Goal: Book appointment/travel/reservation

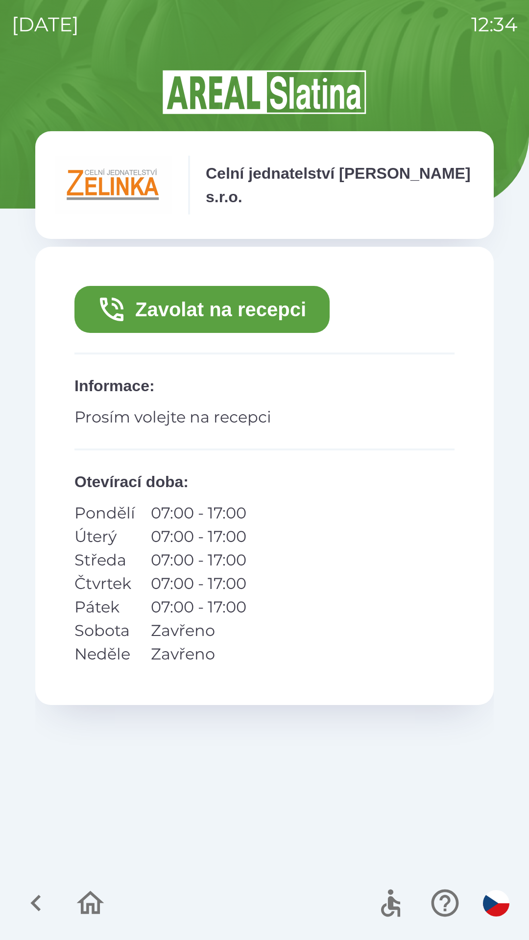
click at [247, 310] on button "Zavolat na recepci" at bounding box center [201, 309] width 255 height 47
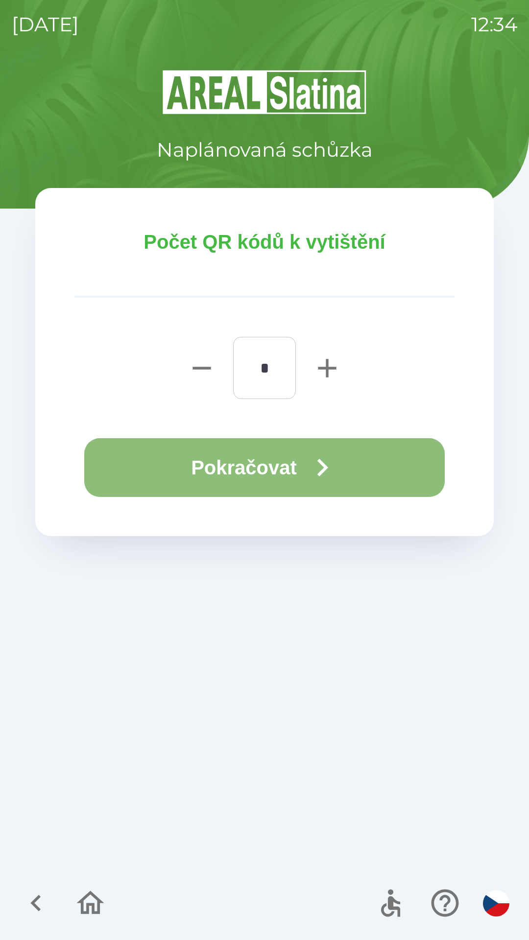
click at [271, 461] on button "Pokračovat" at bounding box center [264, 467] width 360 height 59
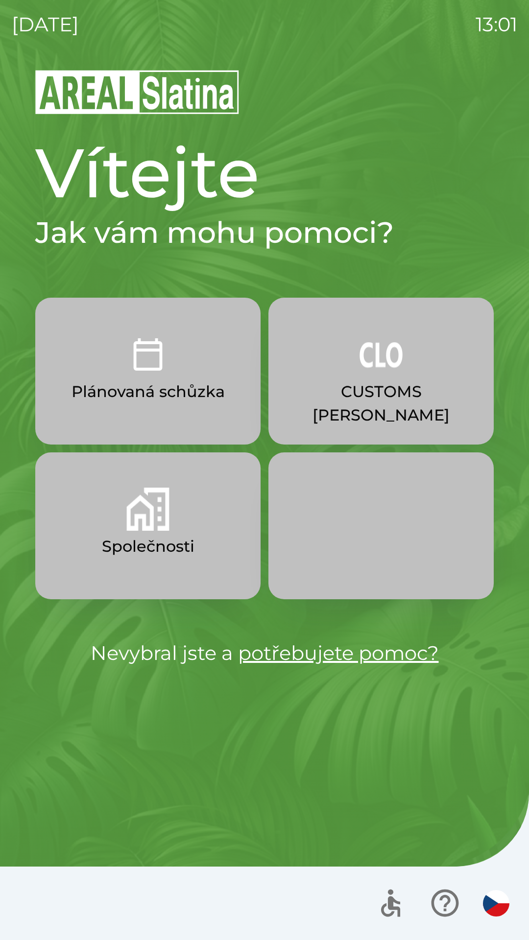
click at [186, 513] on button "Společnosti" at bounding box center [147, 525] width 225 height 147
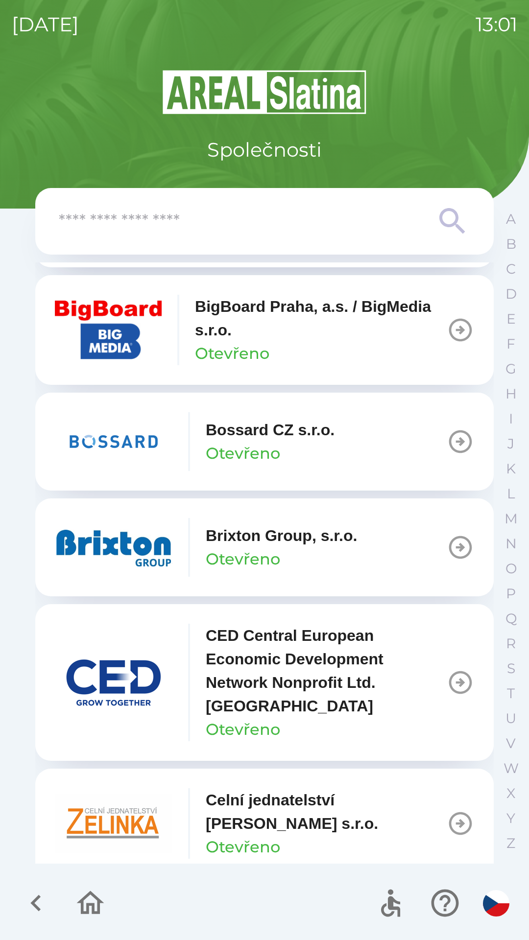
scroll to position [1302, 0]
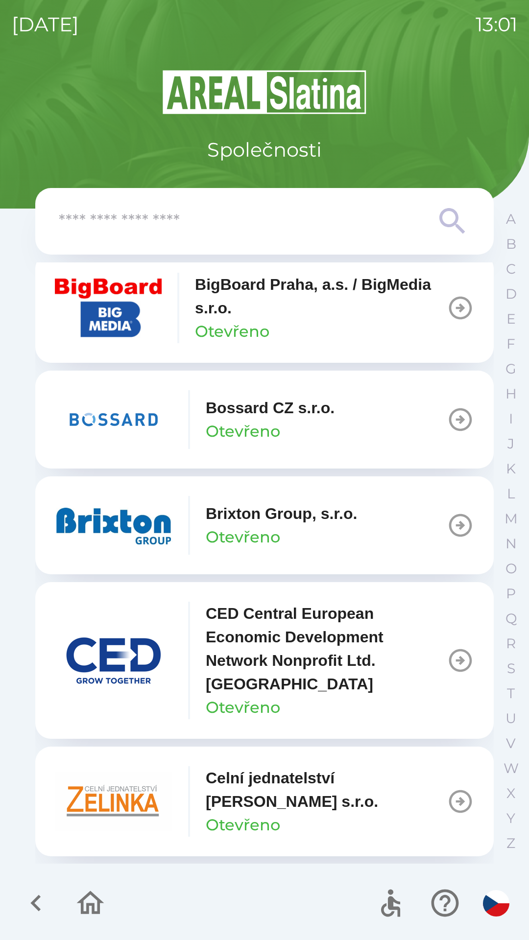
click at [425, 426] on button "Bossard CZ s.r.o. Otevřeno" at bounding box center [264, 420] width 458 height 98
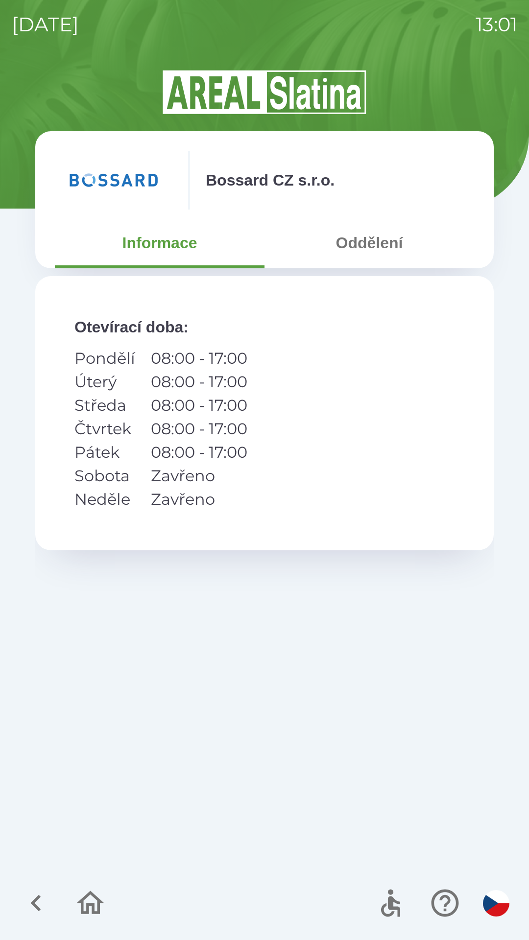
click at [379, 257] on button "Oddělení" at bounding box center [369, 242] width 210 height 35
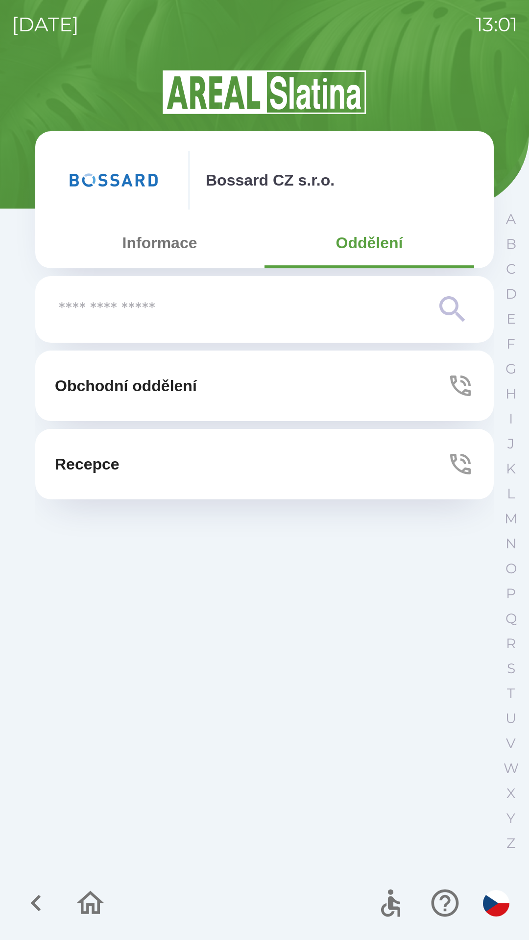
click at [286, 467] on button "Recepce" at bounding box center [264, 464] width 458 height 70
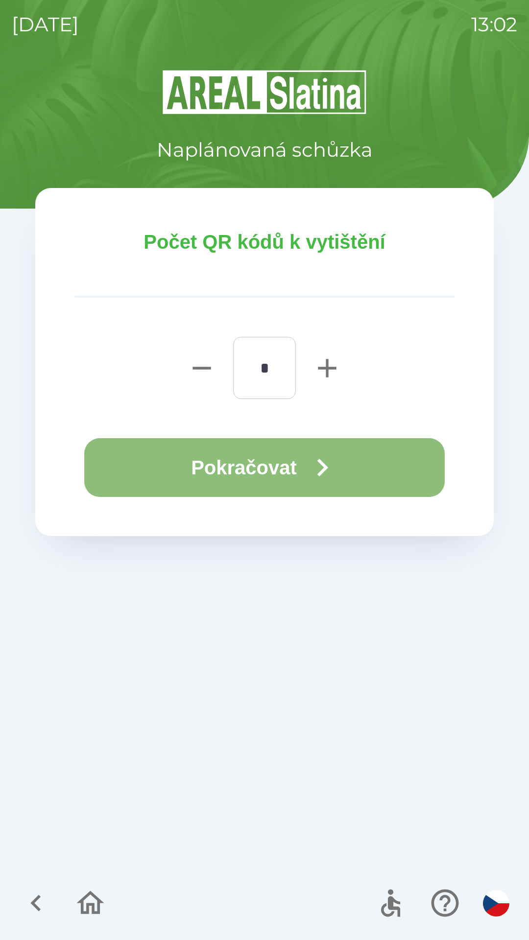
click at [336, 463] on icon "button" at bounding box center [321, 467] width 35 height 35
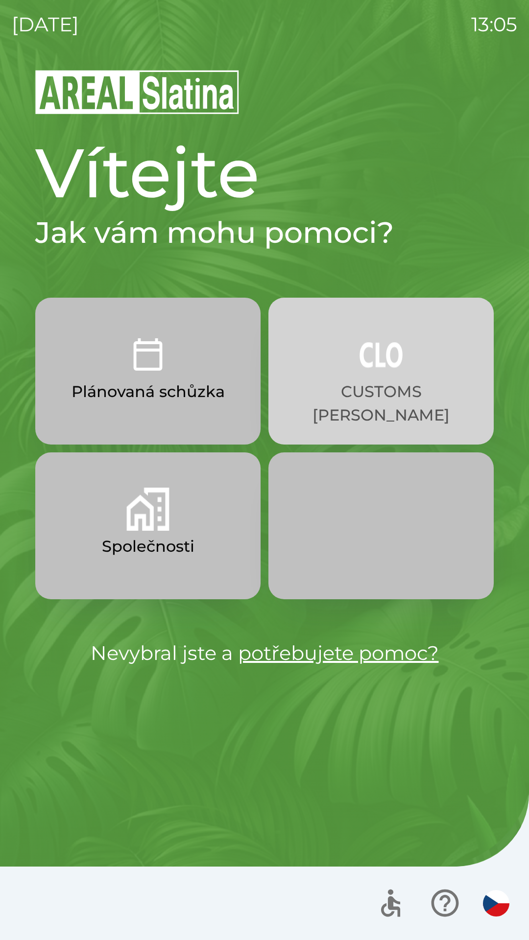
click at [360, 399] on p "CUSTOMS [PERSON_NAME]" at bounding box center [381, 403] width 178 height 47
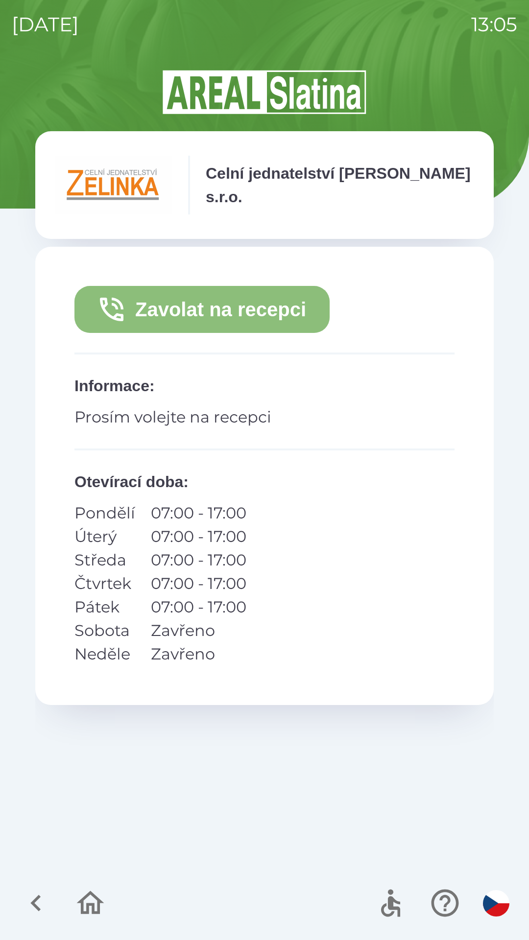
click at [216, 311] on button "Zavolat na recepci" at bounding box center [201, 309] width 255 height 47
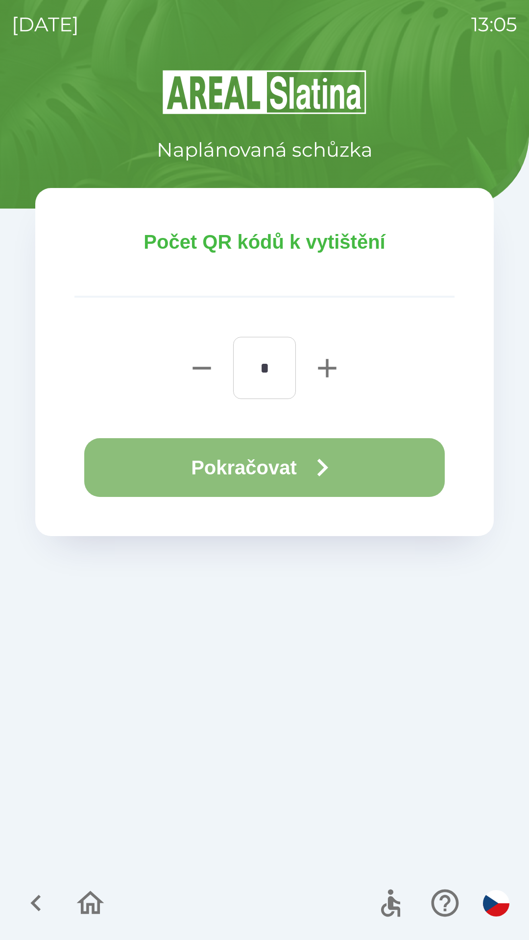
click at [298, 473] on button "Pokračovat" at bounding box center [264, 467] width 360 height 59
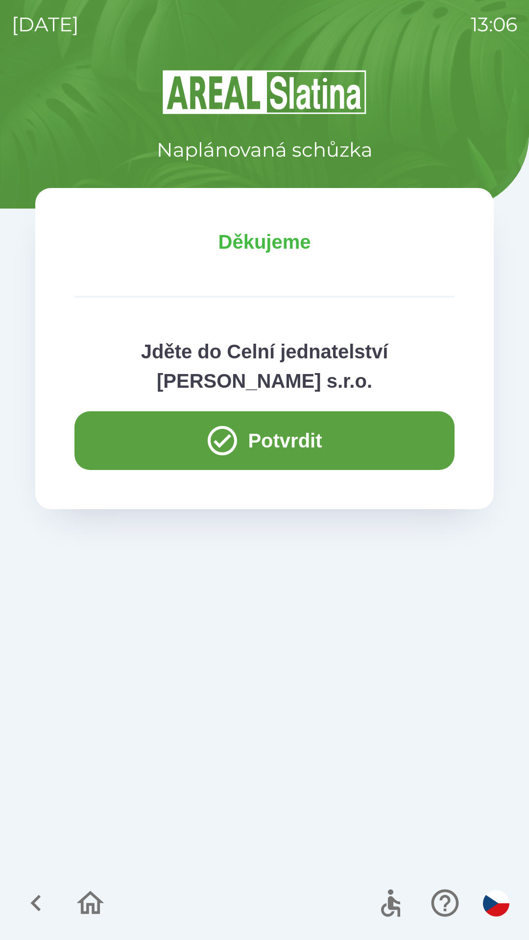
click at [287, 461] on button "Potvrdit" at bounding box center [264, 440] width 380 height 59
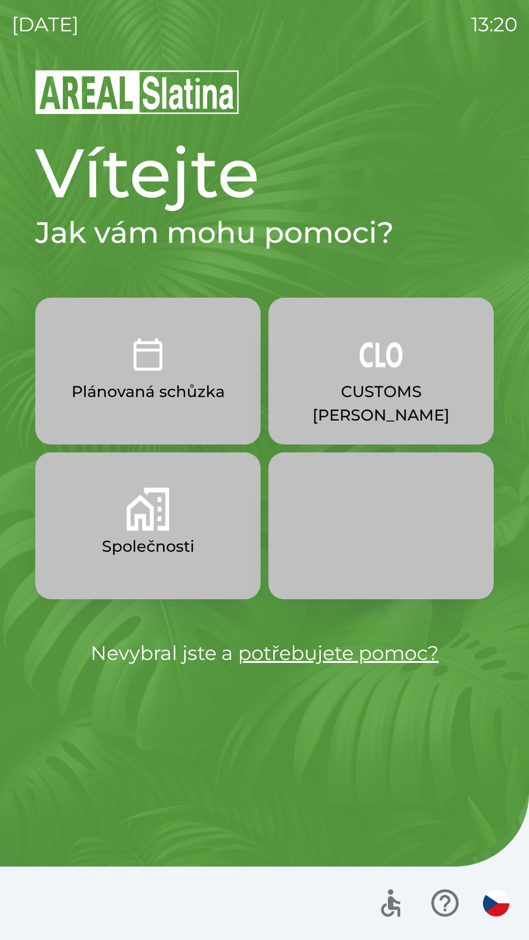
click at [173, 534] on button "Společnosti" at bounding box center [147, 525] width 225 height 147
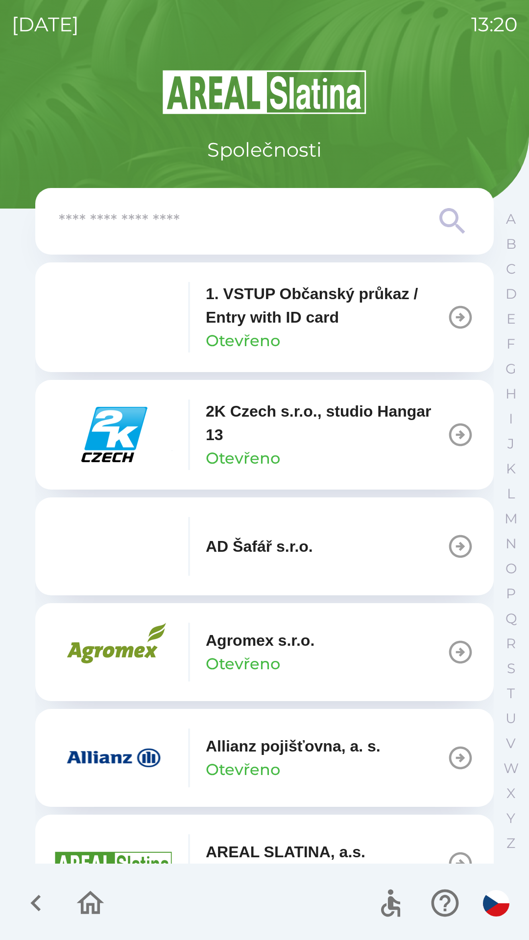
click at [284, 751] on p "Allianz pojišťovna, a. s." at bounding box center [293, 745] width 175 height 23
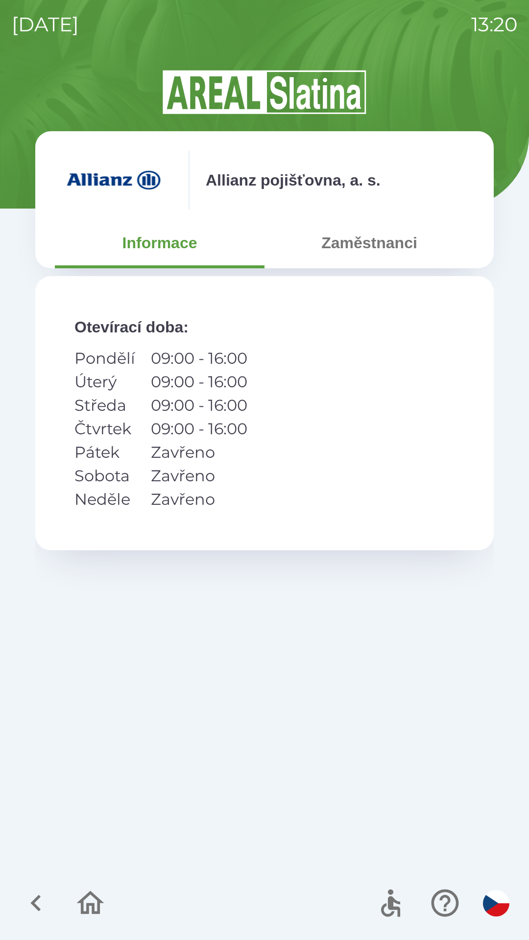
click at [358, 250] on button "Zaměstnanci" at bounding box center [369, 242] width 210 height 35
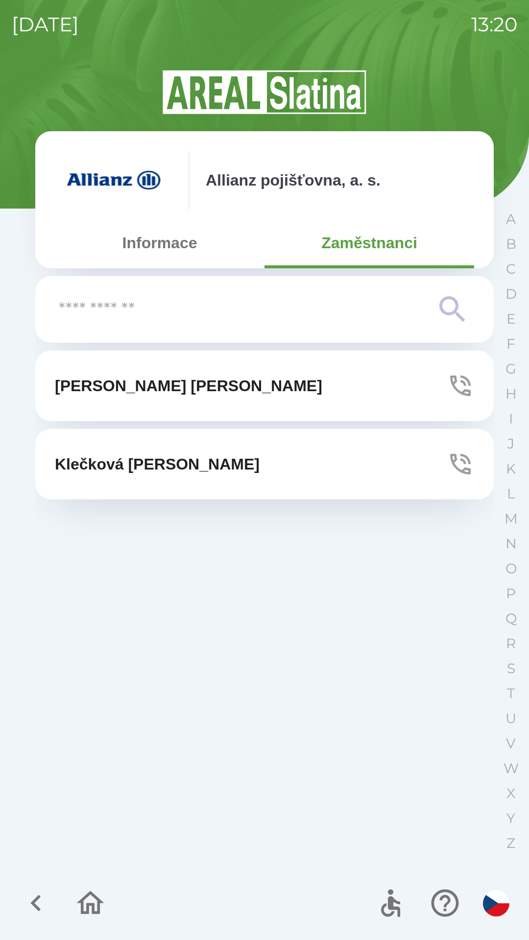
click at [162, 387] on p "[PERSON_NAME]" at bounding box center [188, 385] width 267 height 23
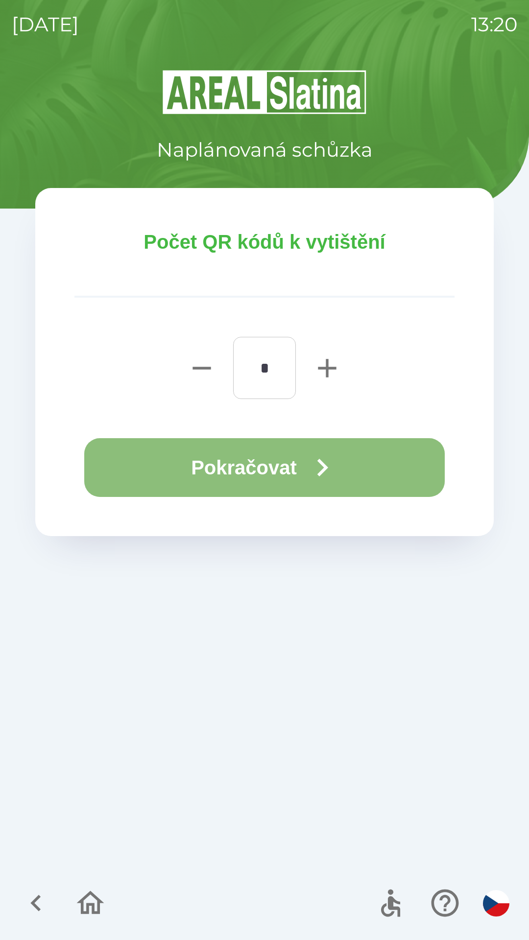
click at [275, 463] on button "Pokračovat" at bounding box center [264, 467] width 360 height 59
